Goal: Transaction & Acquisition: Purchase product/service

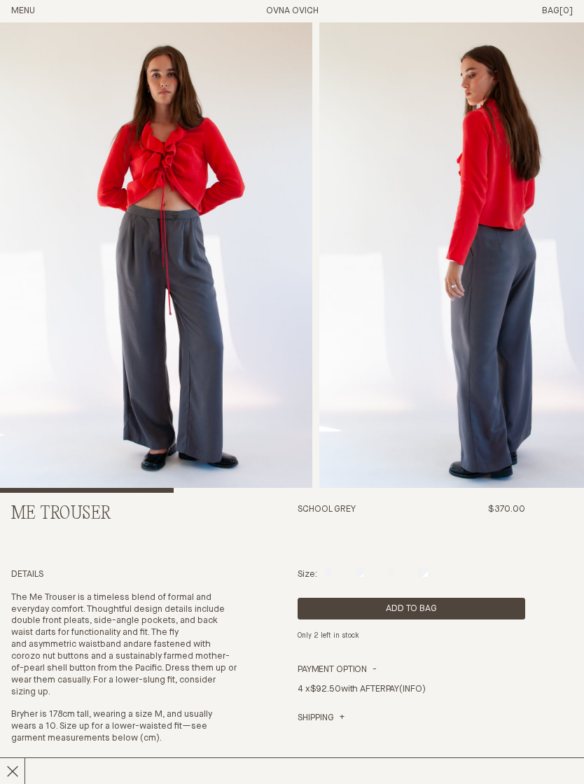
click at [421, 346] on img "2 / 6" at bounding box center [475, 257] width 312 height 470
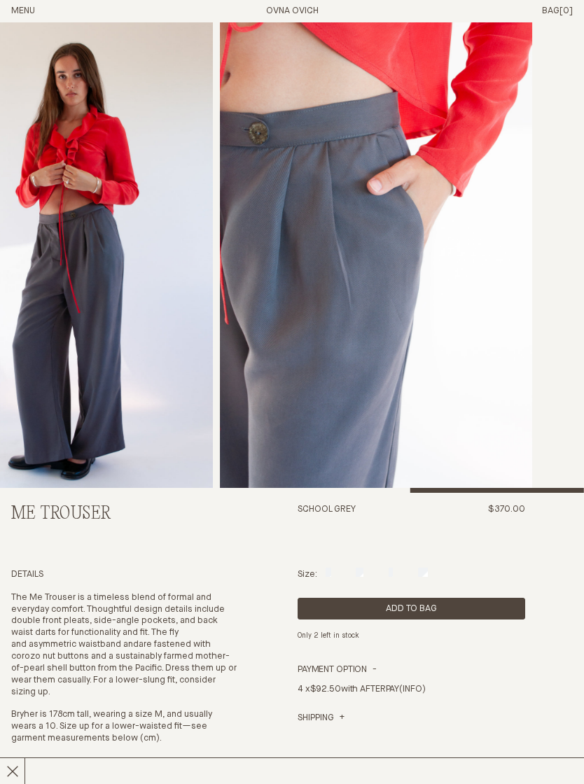
click at [35, 6] on button "Menu" at bounding box center [23, 12] width 24 height 12
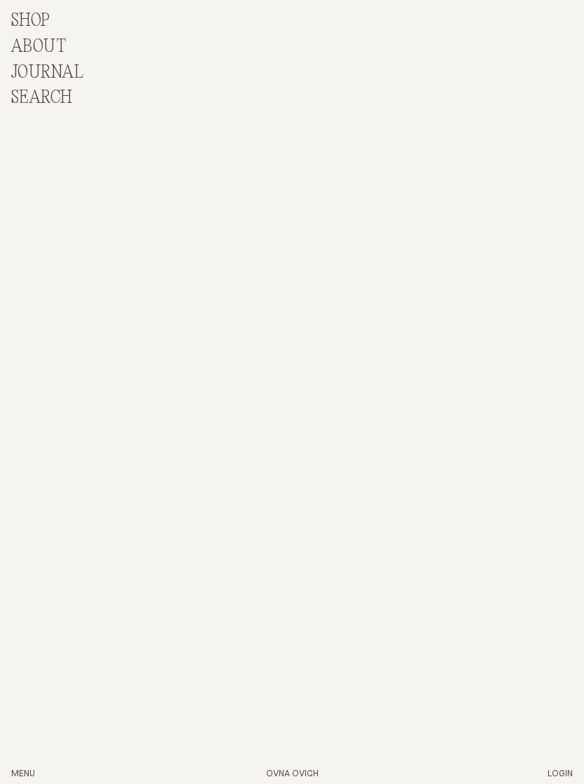
click at [36, 15] on p "Shop" at bounding box center [30, 21] width 39 height 20
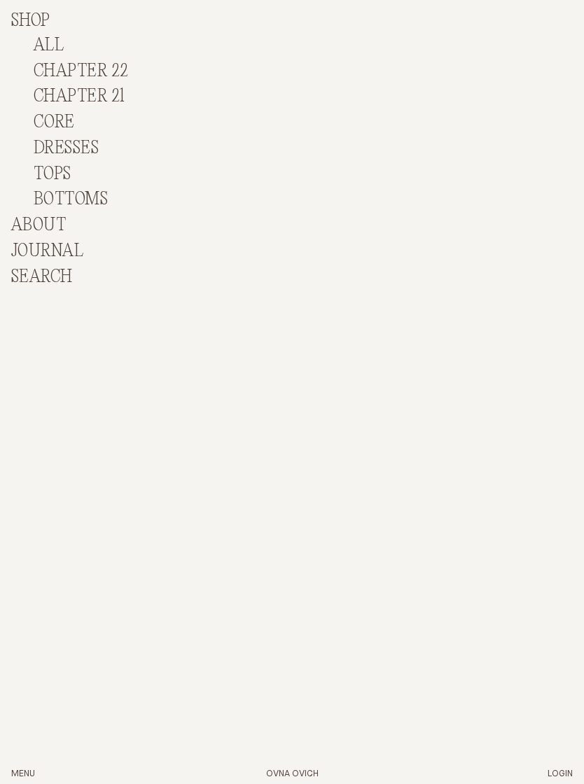
click at [86, 195] on link "BOTTOMS" at bounding box center [71, 200] width 74 height 20
click at [90, 190] on link "BOTTOMS" at bounding box center [71, 200] width 74 height 20
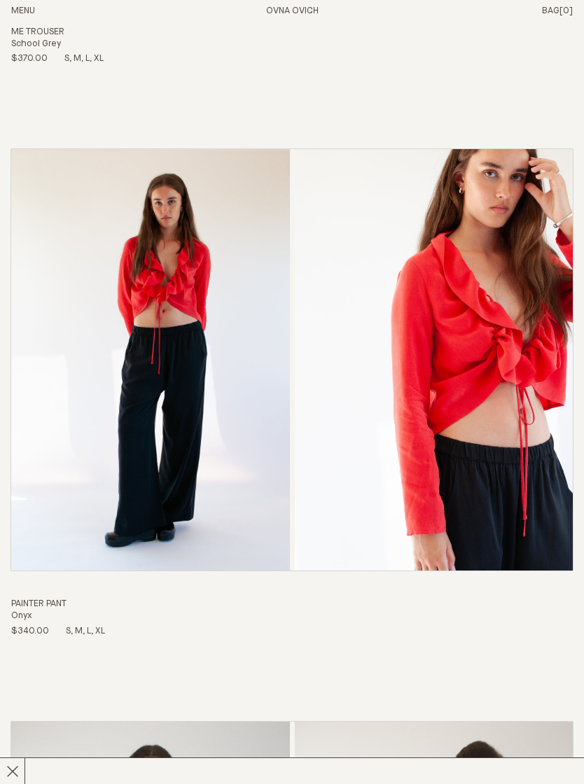
scroll to position [2379, 0]
click at [174, 449] on link "Painter Pant Onyx $340.00 S M L XL" at bounding box center [291, 392] width 561 height 488
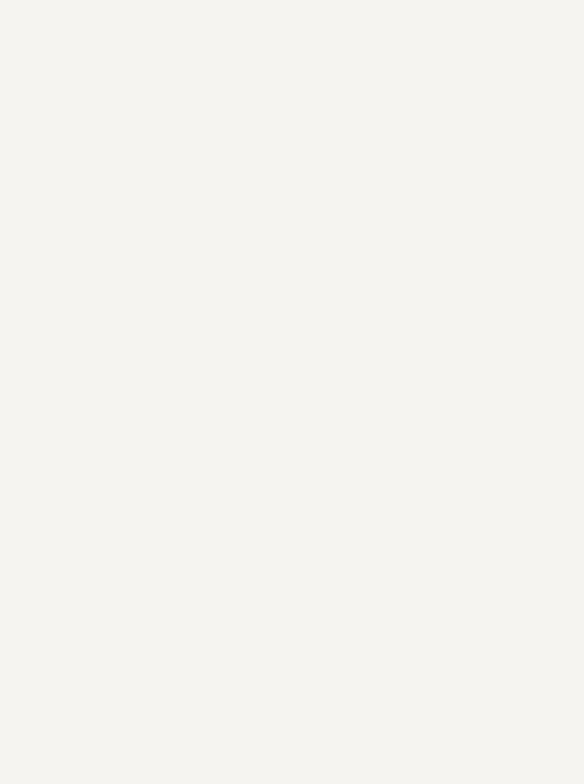
scroll to position [0, 0]
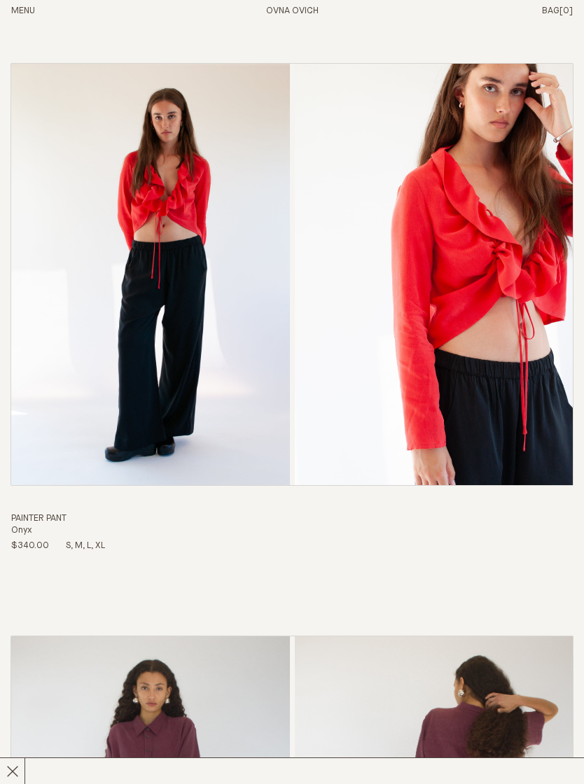
scroll to position [2463, 0]
click at [179, 296] on link "Painter Pant Onyx $340.00 S M L XL" at bounding box center [291, 308] width 561 height 488
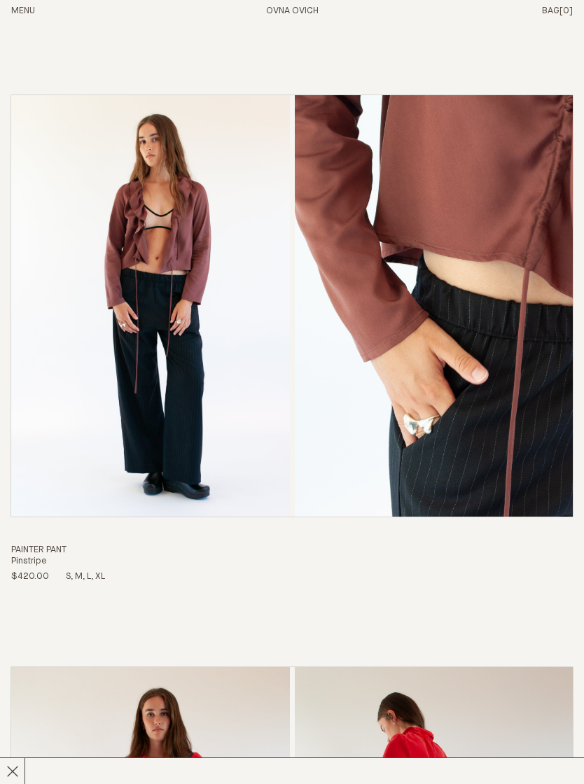
scroll to position [1288, 0]
click at [238, 438] on link "Painter Pant Pinstripe $420.00 S M L XL" at bounding box center [291, 339] width 561 height 488
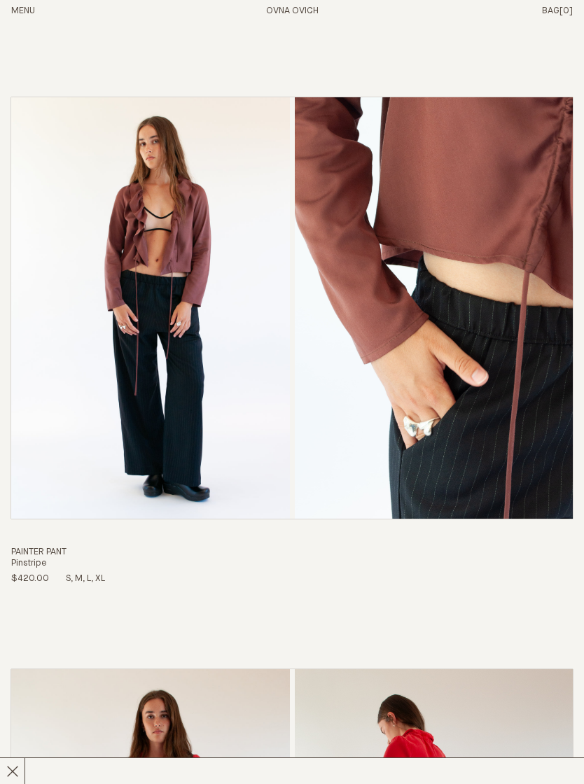
scroll to position [1280, 0]
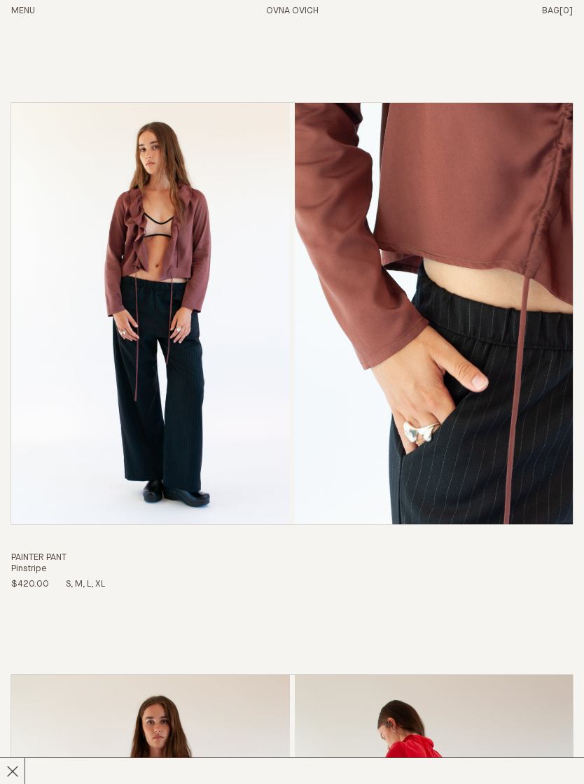
click at [312, 410] on link "Painter Pant Pinstripe $420.00 S M L XL" at bounding box center [291, 348] width 561 height 488
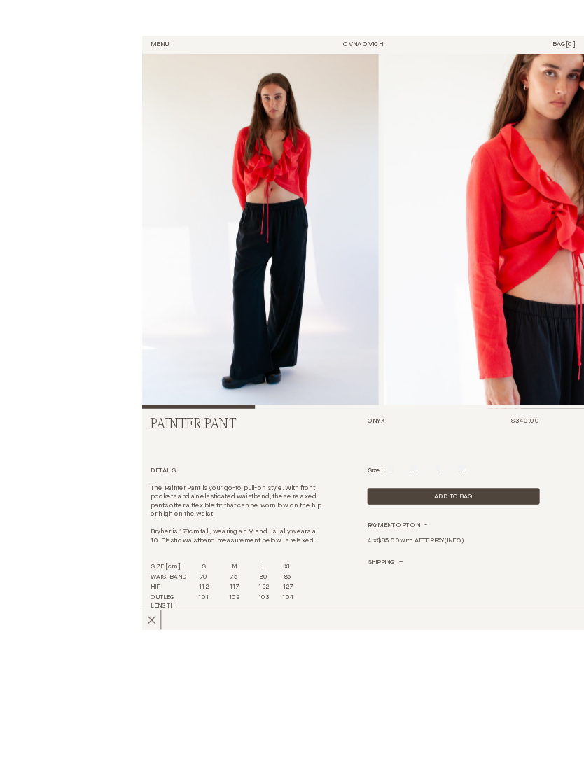
scroll to position [27, 0]
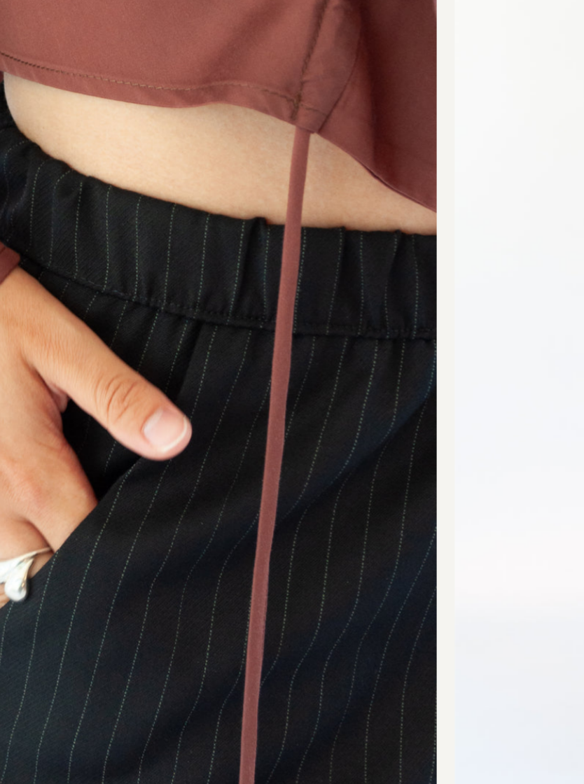
click at [215, 116] on img "3 / 8" at bounding box center [371, 257] width 312 height 470
click at [225, 121] on img "3 / 8" at bounding box center [371, 257] width 312 height 470
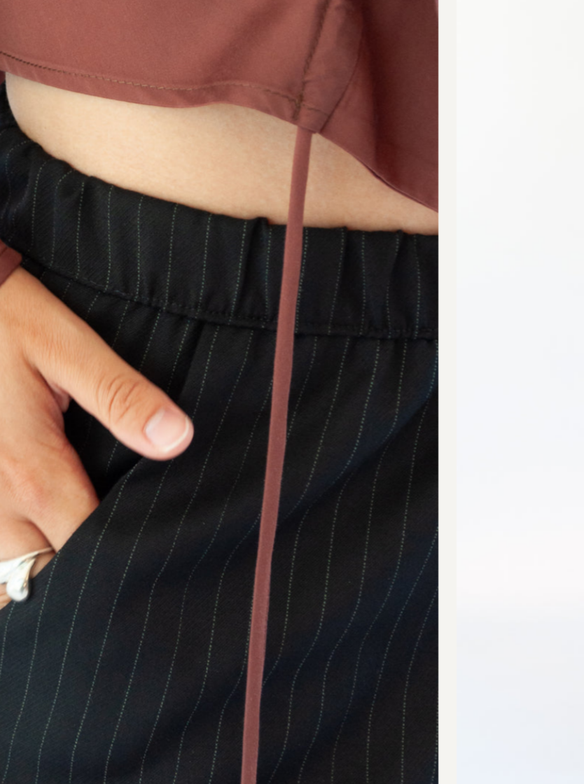
click at [221, 46] on img "3 / 8" at bounding box center [372, 257] width 312 height 470
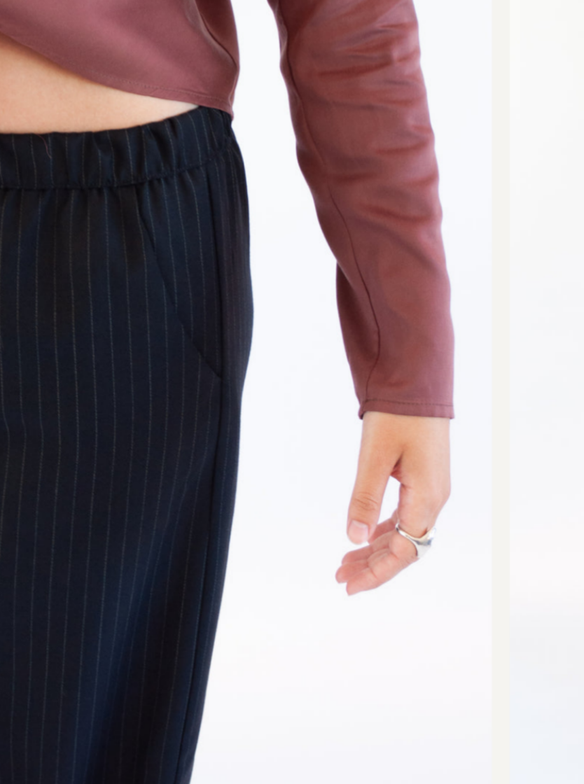
click at [225, 22] on img "5 / 8" at bounding box center [73, 257] width 312 height 470
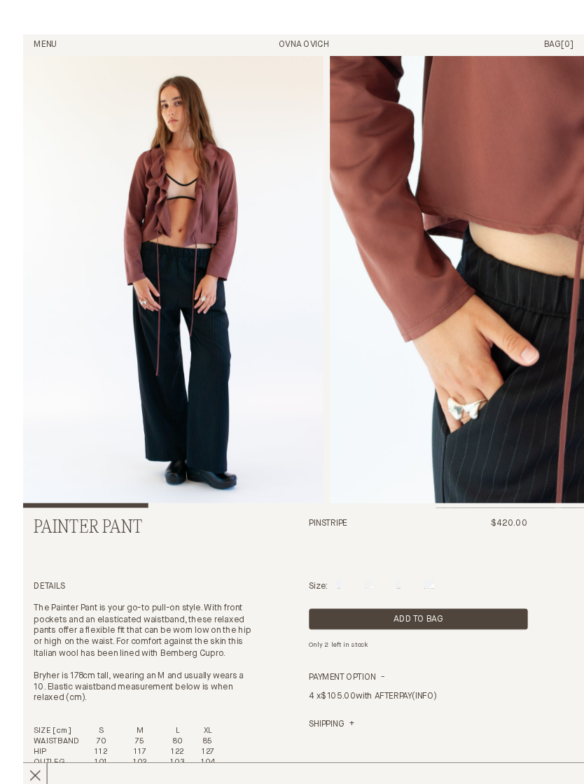
scroll to position [1, 0]
